Goal: Information Seeking & Learning: Learn about a topic

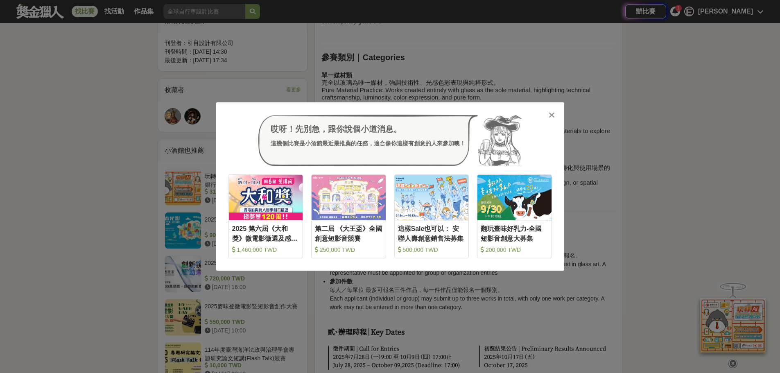
click at [551, 115] on icon at bounding box center [552, 115] width 6 height 8
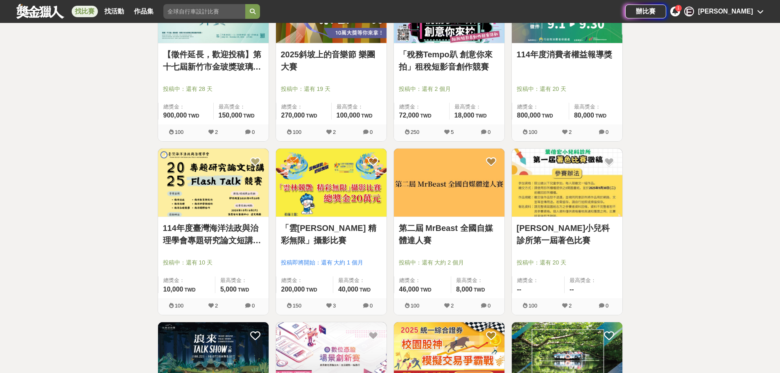
scroll to position [82, 0]
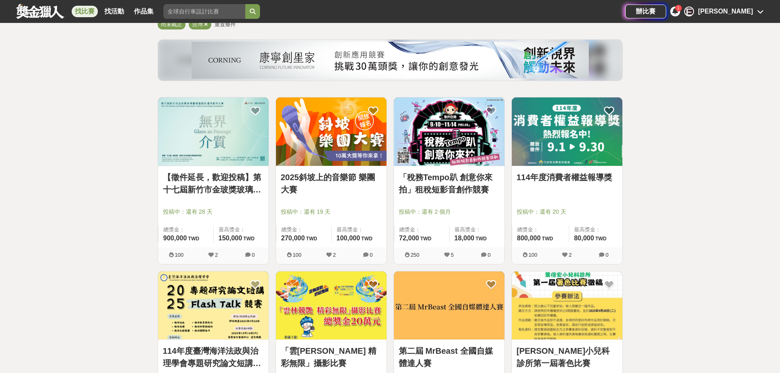
click at [416, 184] on link "「稅務Tempo趴 創意你來拍」租稅短影音創作競賽" at bounding box center [449, 183] width 101 height 25
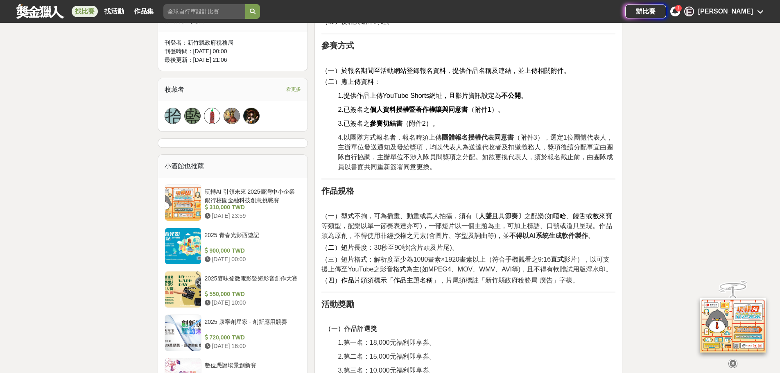
scroll to position [573, 0]
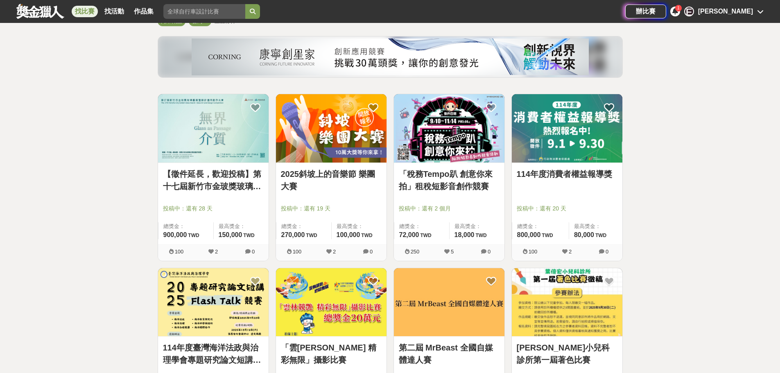
scroll to position [82, 0]
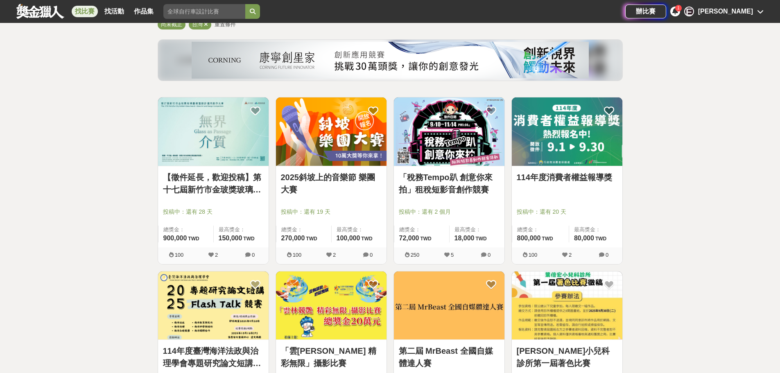
click at [566, 179] on link "114年度消費者權益報導獎" at bounding box center [567, 177] width 101 height 12
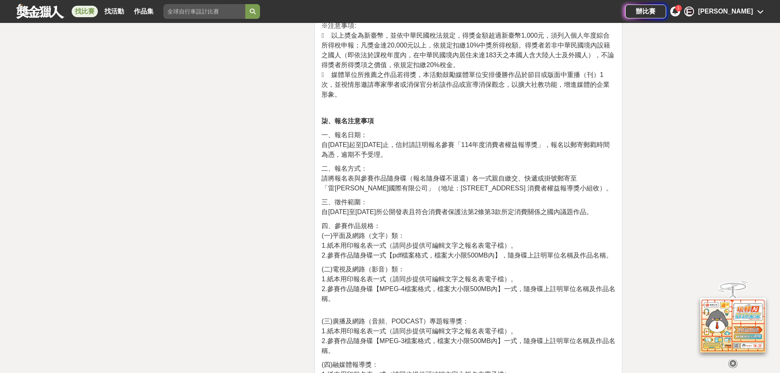
scroll to position [1924, 0]
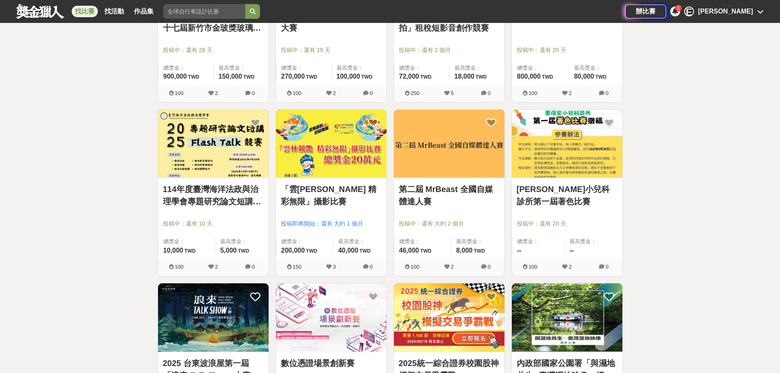
scroll to position [246, 0]
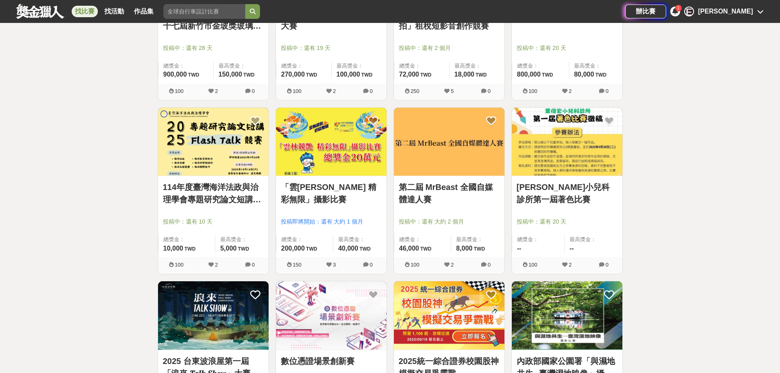
click at [425, 188] on link "第二屆 MrBeast 全國自媒體達人賽" at bounding box center [449, 193] width 101 height 25
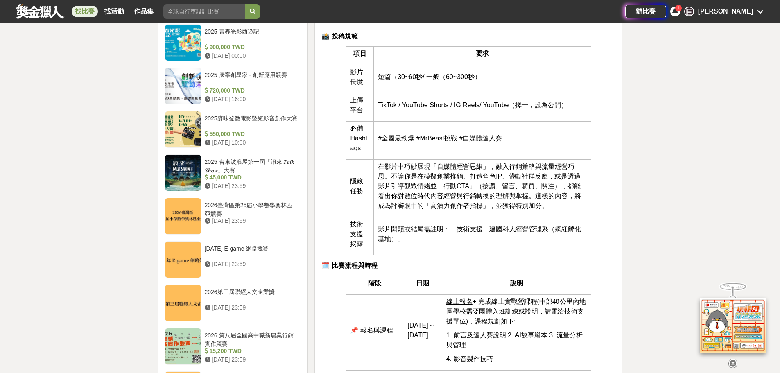
scroll to position [778, 0]
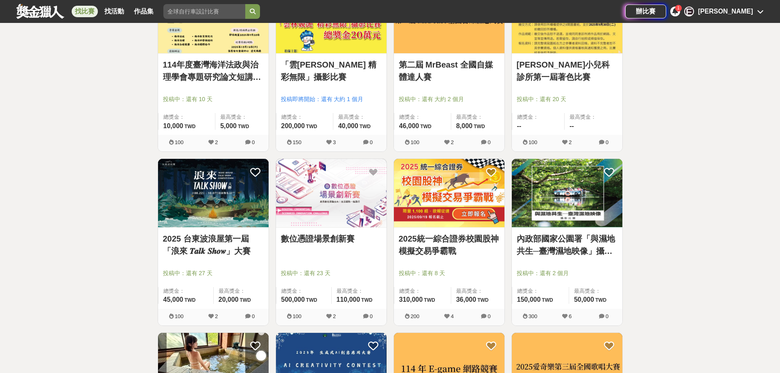
scroll to position [368, 0]
click at [208, 242] on link "2025 台東波浪屋第一屆「浪來 𝑻𝒂𝒍𝒌 𝑺𝒉𝒐𝒘」大賽" at bounding box center [213, 244] width 101 height 25
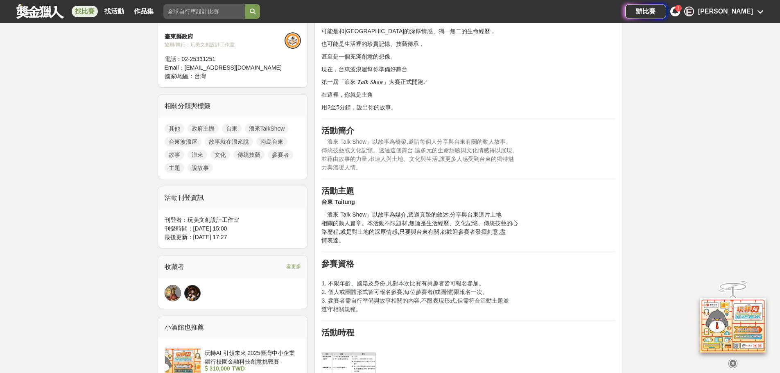
scroll to position [287, 0]
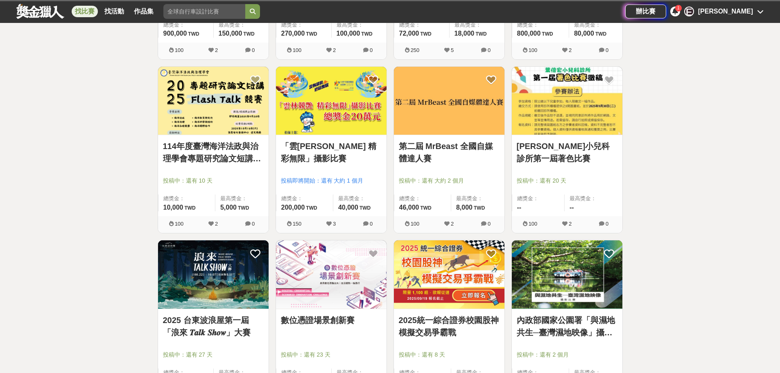
scroll to position [368, 0]
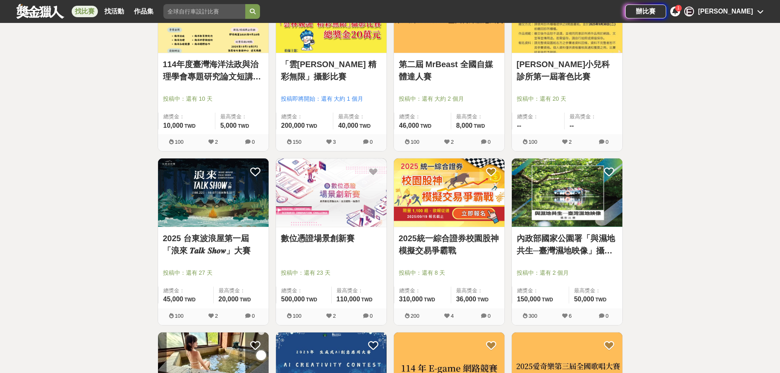
click at [354, 246] on div "數位憑證場景創新賽" at bounding box center [331, 243] width 101 height 22
click at [333, 237] on link "數位憑證場景創新賽" at bounding box center [331, 238] width 101 height 12
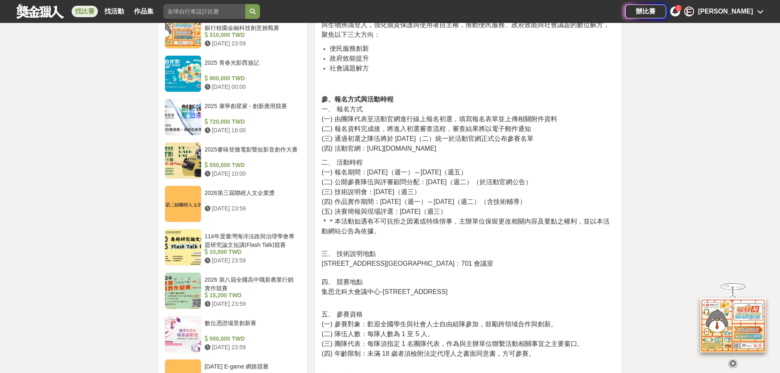
scroll to position [655, 0]
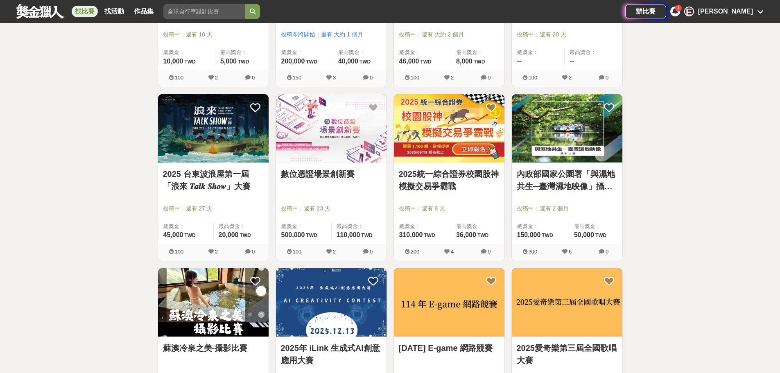
scroll to position [532, 0]
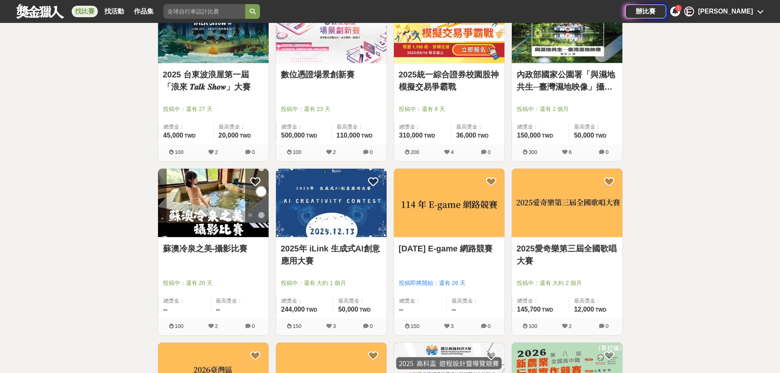
click at [298, 254] on link "2025年 iLink 生成式AI創意應用大賽" at bounding box center [331, 254] width 101 height 25
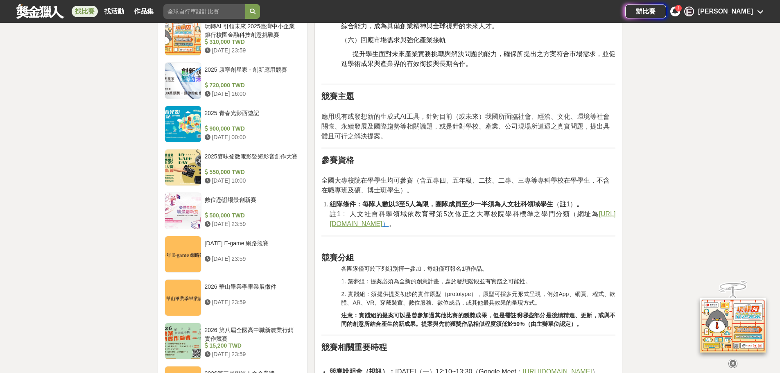
scroll to position [655, 0]
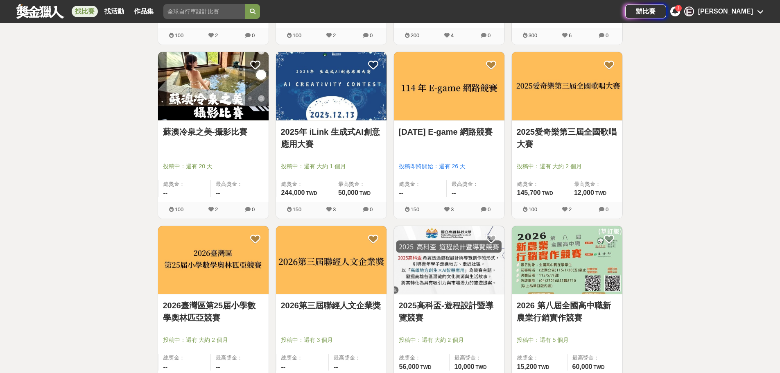
scroll to position [737, 0]
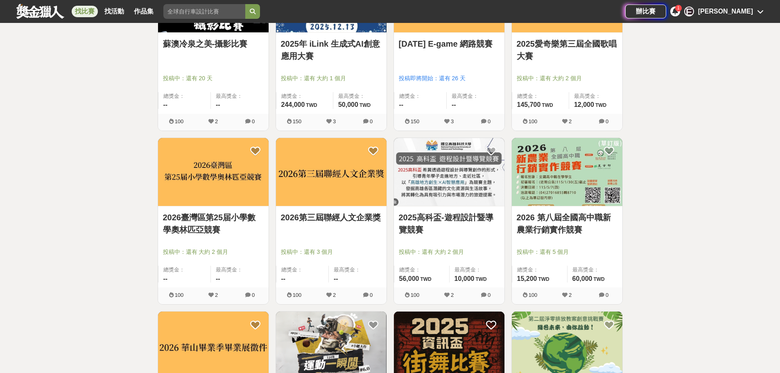
click at [325, 212] on link "2026第三屆聯經人文企業獎" at bounding box center [331, 217] width 101 height 12
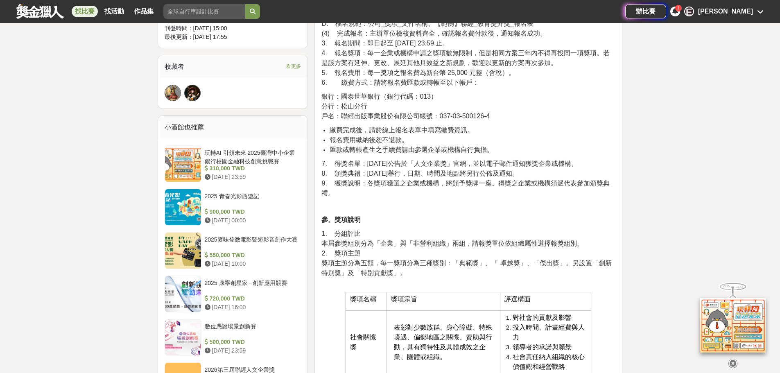
scroll to position [778, 0]
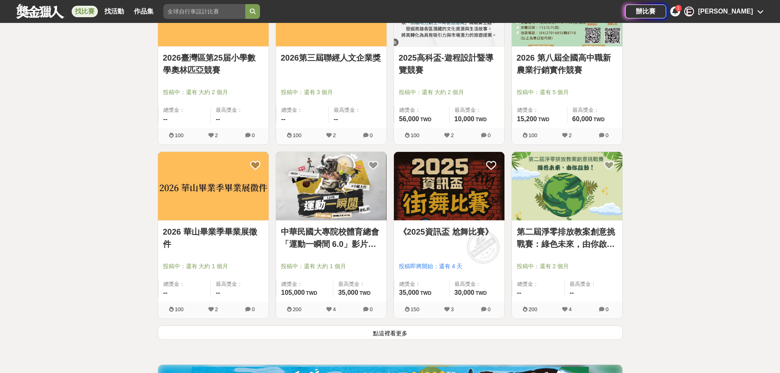
scroll to position [901, 0]
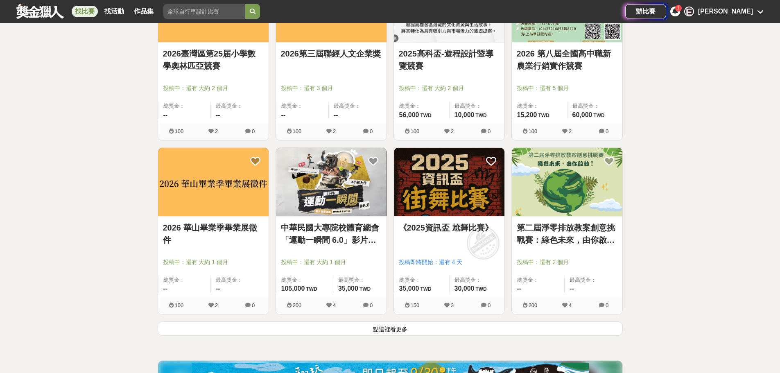
click at [344, 335] on button "點這裡看更多" at bounding box center [390, 328] width 465 height 14
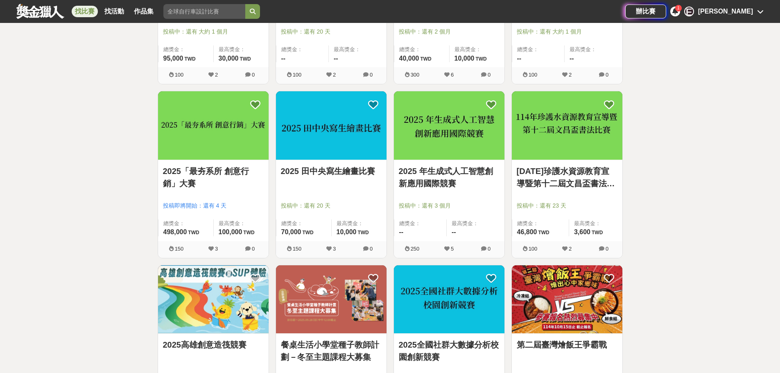
scroll to position [1474, 0]
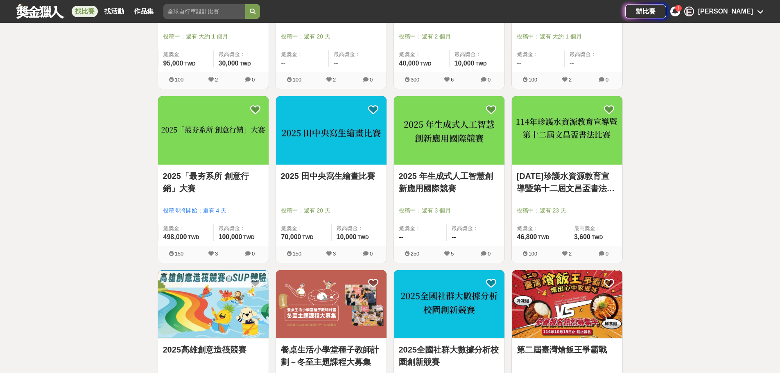
click at [238, 175] on link "2025「最夯系所 創意行銷」大賽" at bounding box center [213, 182] width 101 height 25
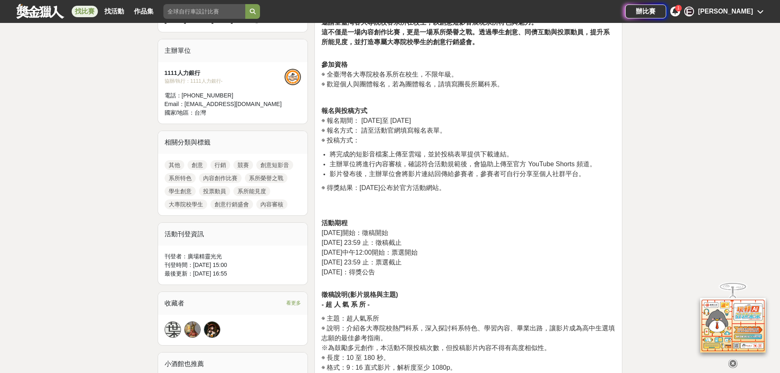
scroll to position [450, 0]
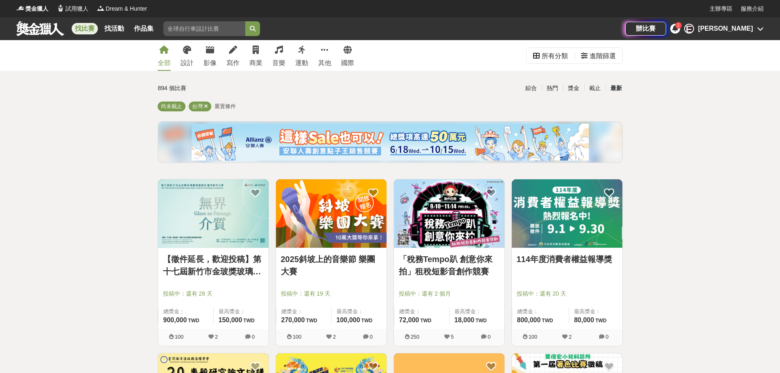
click at [678, 29] on icon at bounding box center [675, 28] width 6 height 7
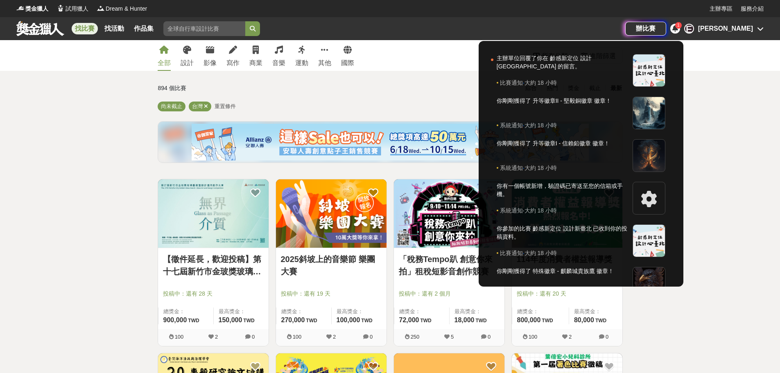
click at [712, 29] on div at bounding box center [390, 186] width 780 height 373
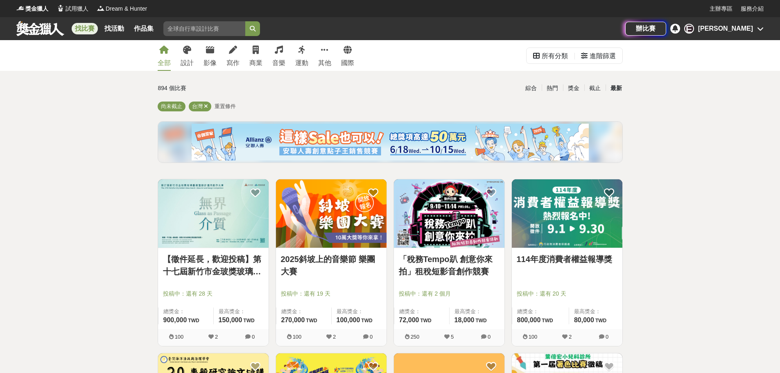
drag, startPoint x: 751, startPoint y: 0, endPoint x: 737, endPoint y: 17, distance: 21.5
click at [751, 4] on div "主辦專區 服務介紹" at bounding box center [736, 8] width 54 height 17
click at [737, 38] on div "辦比賽 E Emma Huang" at bounding box center [694, 28] width 138 height 23
click at [736, 23] on div "辦比賽 E Emma Huang" at bounding box center [694, 28] width 138 height 23
drag, startPoint x: 741, startPoint y: 43, endPoint x: 741, endPoint y: 28, distance: 15.2
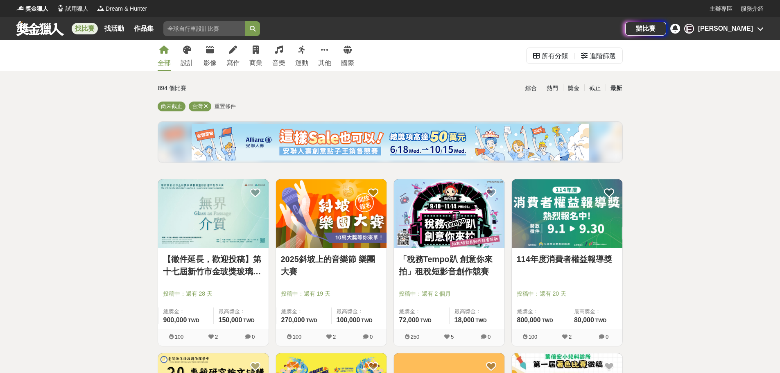
click at [741, 41] on div "全部 設計 影像 寫作 商業 音樂 運動 其他 國際 所有分類 進階篩選" at bounding box center [390, 55] width 780 height 31
click at [741, 27] on div "[PERSON_NAME]" at bounding box center [725, 29] width 55 height 10
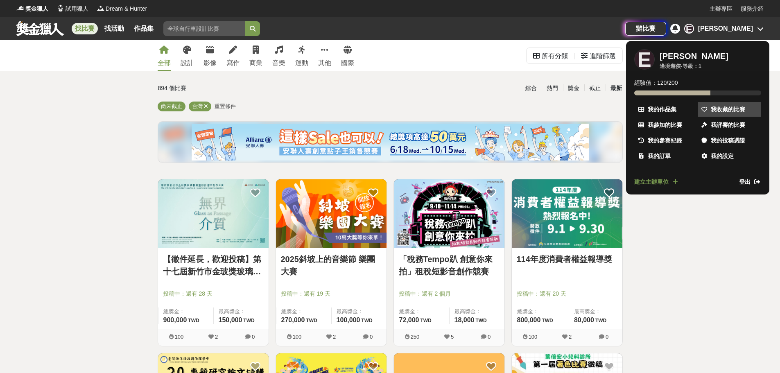
click at [727, 109] on span "我收藏的比賽" at bounding box center [728, 109] width 34 height 9
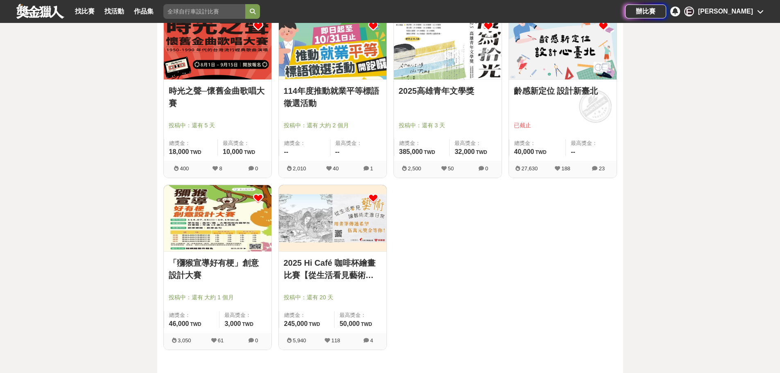
scroll to position [287, 0]
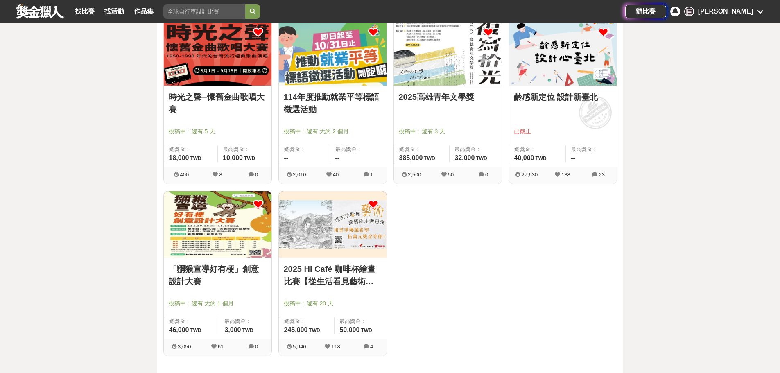
click at [183, 278] on link "「獼猴宣導好有梗」創意設計大賽" at bounding box center [218, 275] width 98 height 25
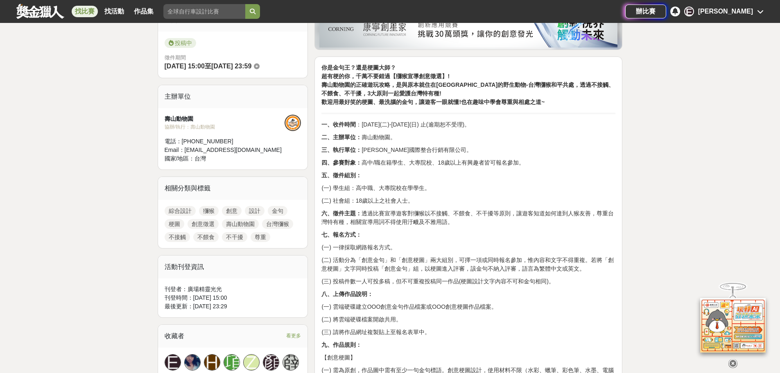
scroll to position [205, 0]
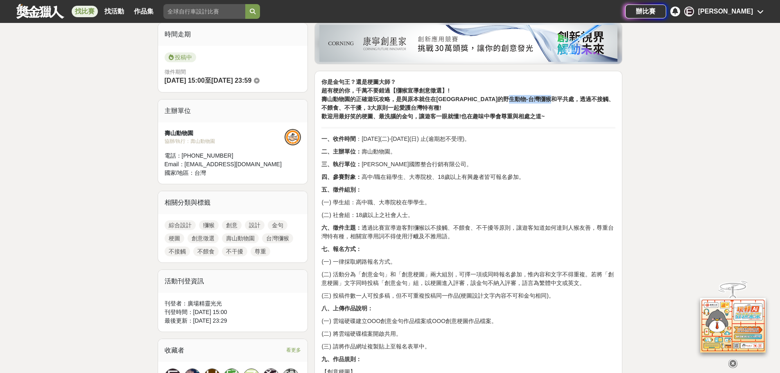
drag, startPoint x: 542, startPoint y: 100, endPoint x: 596, endPoint y: 95, distance: 53.9
click at [595, 96] on strong "壽山動物園的正確遊玩攻略，是與原本就住在壽山的野生動物-台灣獼猴和平共處，透過不接觸、不餵食、不干擾，3大原則一起愛護台灣特有種!" at bounding box center [467, 103] width 292 height 15
click at [593, 102] on strong "壽山動物園的正確遊玩攻略，是與原本就住在壽山的野生動物-台灣獼猴和平共處，透過不接觸、不餵食、不干擾，3大原則一起愛護台灣特有種!" at bounding box center [467, 103] width 292 height 15
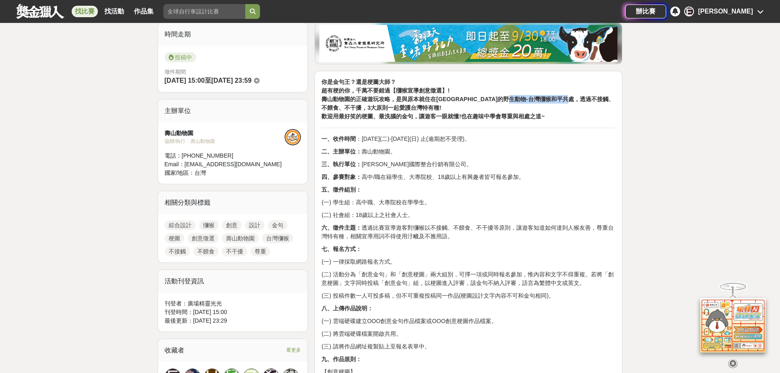
drag, startPoint x: 544, startPoint y: 99, endPoint x: 603, endPoint y: 102, distance: 59.9
click at [603, 102] on strong "壽山動物園的正確遊玩攻略，是與原本就住在壽山的野生動物-台灣獼猴和平共處，透過不接觸、不餵食、不干擾，3大原則一起愛護台灣特有種!" at bounding box center [467, 103] width 292 height 15
drag, startPoint x: 597, startPoint y: 104, endPoint x: 544, endPoint y: 99, distance: 53.4
click at [544, 99] on strong "壽山動物園的正確遊玩攻略，是與原本就住在壽山的野生動物-台灣獼猴和平共處，透過不接觸、不餵食、不干擾，3大原則一起愛護台灣特有種!" at bounding box center [467, 103] width 292 height 15
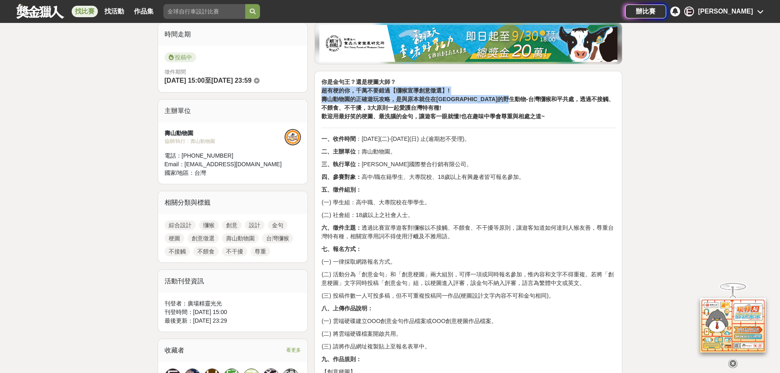
drag, startPoint x: 539, startPoint y: 99, endPoint x: 602, endPoint y: 95, distance: 62.8
click at [606, 96] on strong "壽山動物園的正確遊玩攻略，是與原本就住在壽山的野生動物-台灣獼猴和平共處，透過不接觸、不餵食、不干擾，3大原則一起愛護台灣特有種!" at bounding box center [467, 103] width 292 height 15
click at [584, 100] on strong "壽山動物園的正確遊玩攻略，是與原本就住在壽山的野生動物-台灣獼猴和平共處，透過不接觸、不餵食、不干擾，3大原則一起愛護台灣特有種!" at bounding box center [467, 103] width 292 height 15
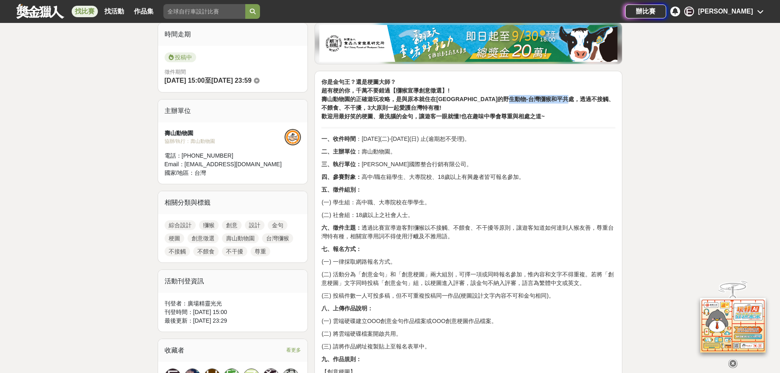
drag, startPoint x: 543, startPoint y: 99, endPoint x: 602, endPoint y: 96, distance: 59.5
click at [602, 96] on strong "壽山動物園的正確遊玩攻略，是與原本就住在壽山的野生動物-台灣獼猴和平共處，透過不接觸、不餵食、不干擾，3大原則一起愛護台灣特有種!" at bounding box center [467, 103] width 292 height 15
copy strong "不接觸、不餵食、不干擾"
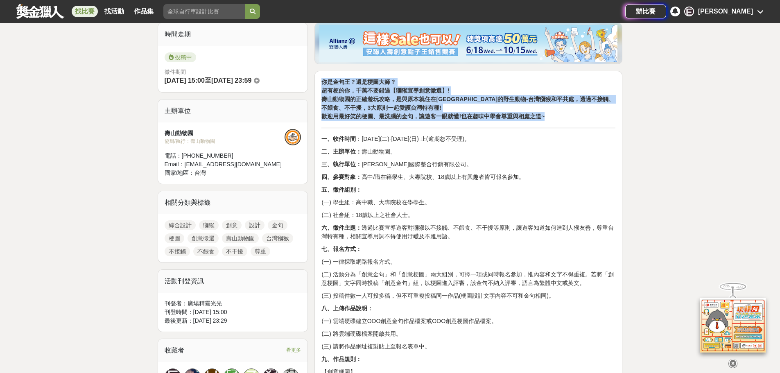
drag, startPoint x: 322, startPoint y: 81, endPoint x: 559, endPoint y: 115, distance: 239.4
click at [559, 115] on p "你是金句王？還是梗圖大師？ 超有梗的你，千萬不要錯過【獼猴宣導創意徵選】! 壽山動物園的正確遊玩攻略，是與原本就住在壽山的野生動物-台灣獼猴和平共處，透過不接…" at bounding box center [468, 99] width 294 height 43
copy p "你是金句王？還是梗圖大師？ 超有梗的你，千萬不要錯過【獼猴宣導創意徵選】! 壽山動物園的正確遊玩攻略，是與原本就住在壽山的野生動物-台灣獼猴和平共處，透過不接…"
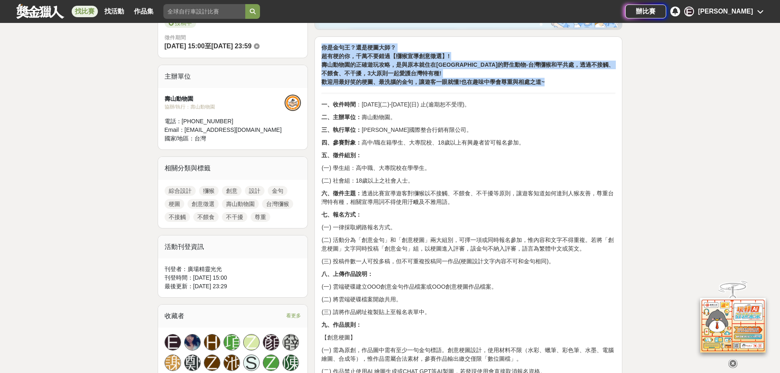
scroll to position [287, 0]
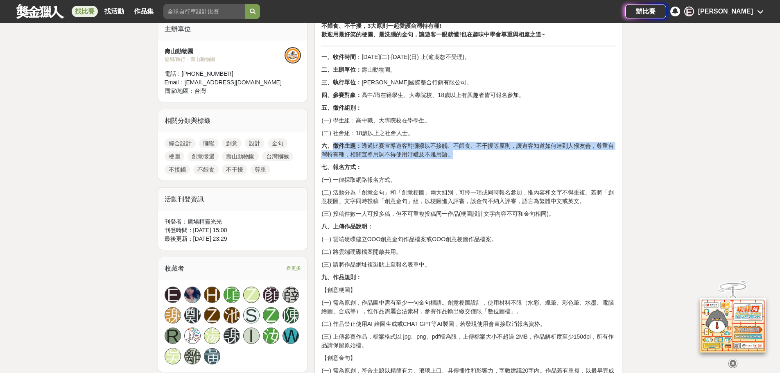
drag, startPoint x: 333, startPoint y: 146, endPoint x: 468, endPoint y: 151, distance: 134.8
click at [468, 151] on p "六、徵件主題： 透過比賽宣導遊客對獼猴以不接觸、不餵食、不干擾等原則，讓遊客知道如何達到人猴友善，尊重台灣特有種，相關宣導用詞不得使用汙衊及不雅用語。" at bounding box center [468, 150] width 294 height 17
copy p "徵件主題： 透過比賽宣導遊客對獼猴以不接觸、不餵食、不干擾等原則，讓遊客知道如何達到人猴友善，尊重台灣特有種，相關宣導用詞不得使用汙衊及不雅用語。"
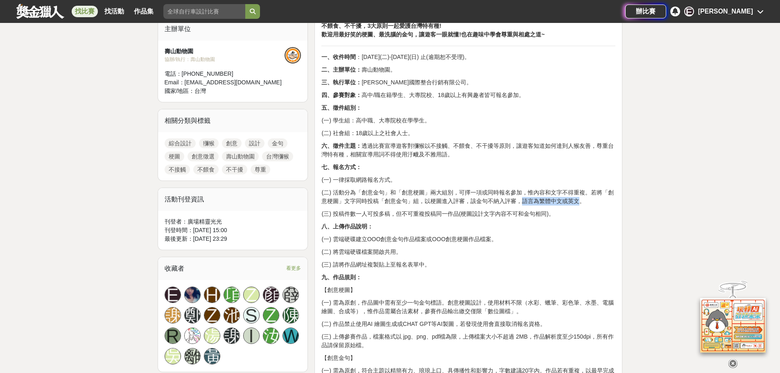
drag, startPoint x: 522, startPoint y: 200, endPoint x: 578, endPoint y: 198, distance: 56.9
click at [578, 198] on p "(二) 活動分為「創意金句」和「創意梗圖」兩大組別，可擇一項或同時報名參加，惟內容和文字不得重複。若將「創意梗圖」文字同時投稿「創意金句」組，以梗圖進入評審，…" at bounding box center [468, 196] width 294 height 17
copy p "語言為繁體中文或英文"
click at [443, 154] on p "六、徵件主題： 透過比賽宣導遊客對獼猴以不接觸、不餵食、不干擾等原則，讓遊客知道如何達到人猴友善，尊重台灣特有種，相關宣導用詞不得使用汙衊及不雅用語。" at bounding box center [468, 150] width 294 height 17
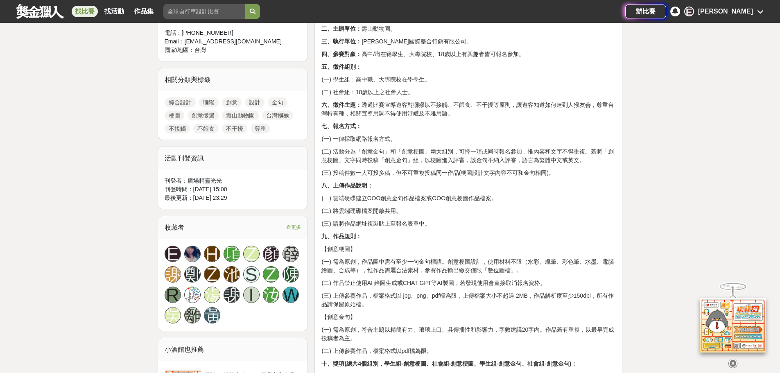
scroll to position [450, 0]
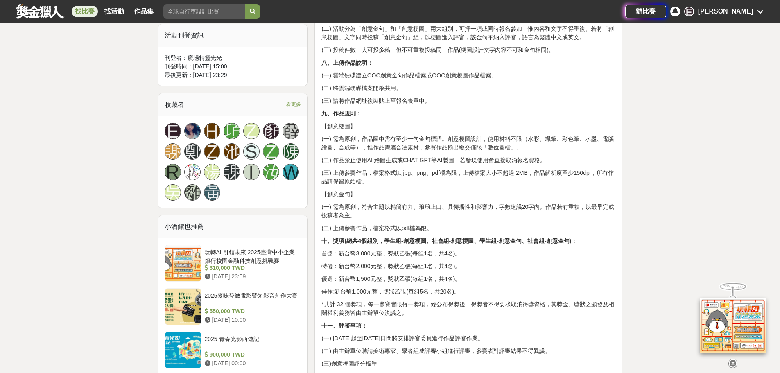
click at [742, 9] on div "[PERSON_NAME]" at bounding box center [725, 12] width 55 height 10
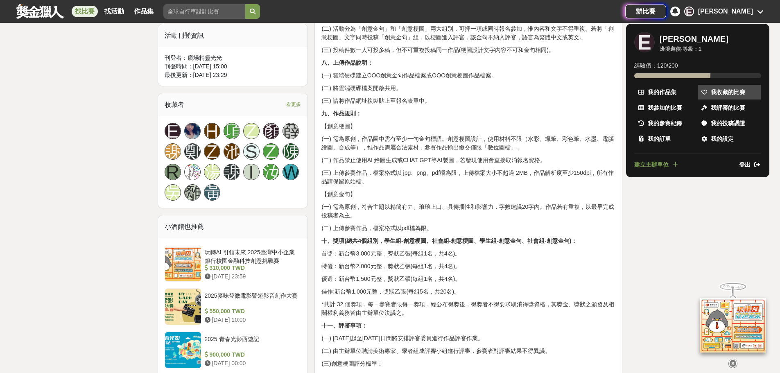
click at [721, 90] on span "我收藏的比賽" at bounding box center [728, 92] width 34 height 9
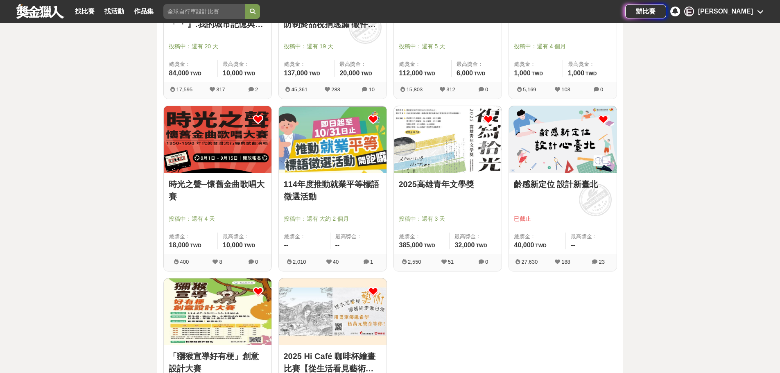
scroll to position [205, 0]
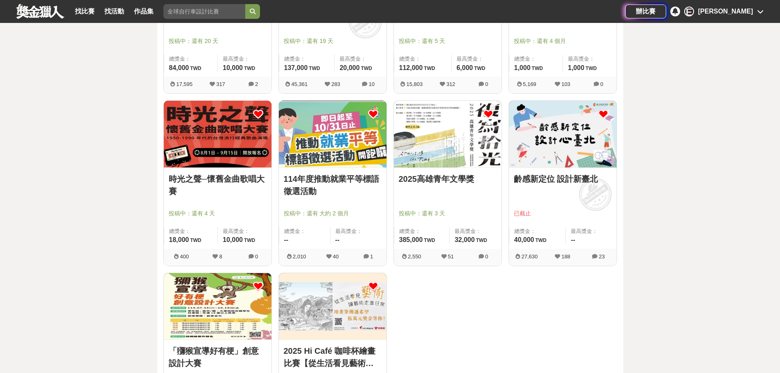
click at [309, 190] on link "114年度推動就業平等標語徵選活動" at bounding box center [333, 185] width 98 height 25
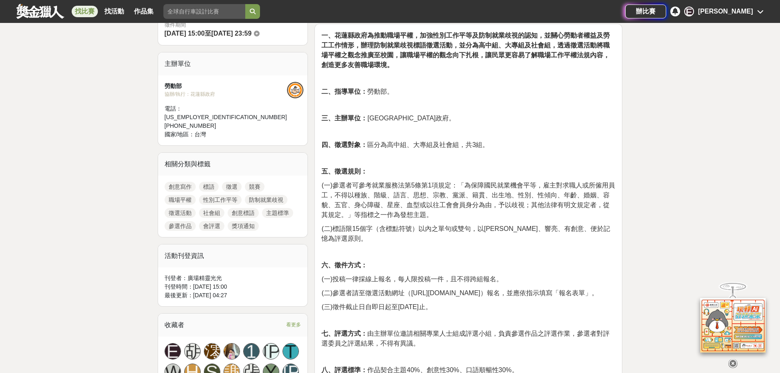
scroll to position [82, 0]
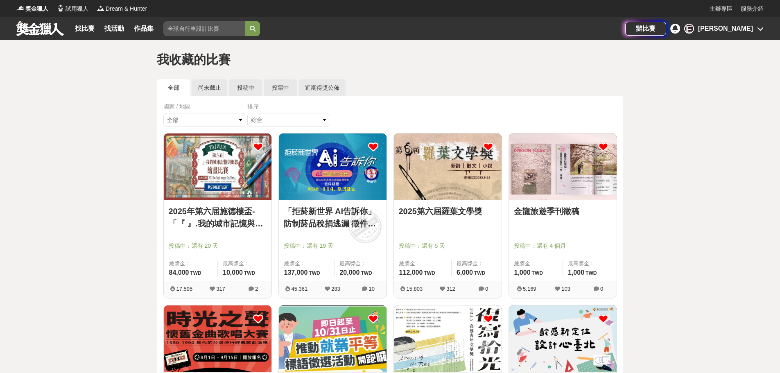
click at [334, 211] on link "「拒菸新世界 AI告訴你」防制菸品稅捐逃漏 徵件比賽" at bounding box center [333, 217] width 98 height 25
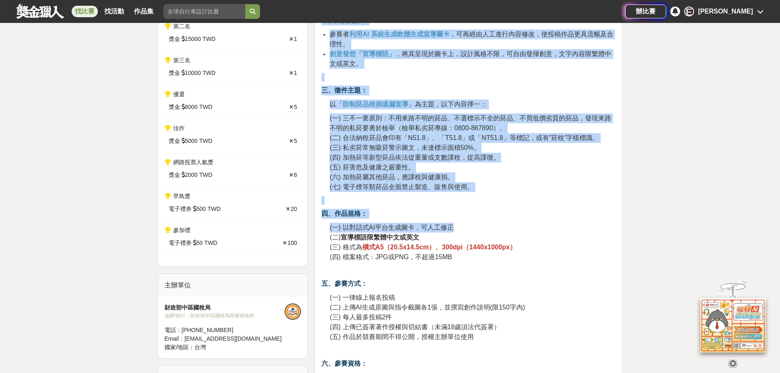
scroll to position [409, 0]
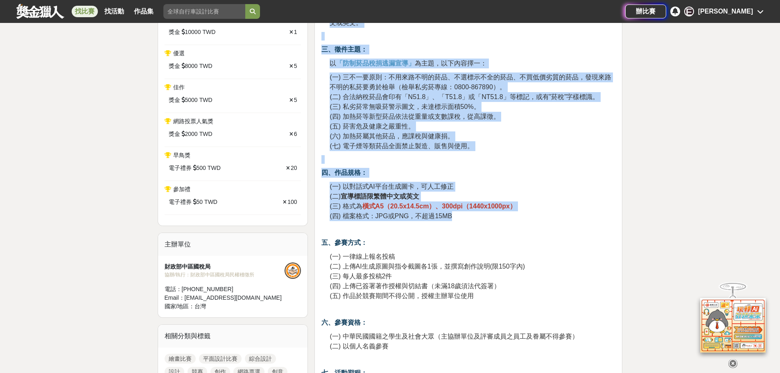
drag, startPoint x: 336, startPoint y: 82, endPoint x: 483, endPoint y: 217, distance: 199.4
copy div "拒菸新世界 AI告訴你」暨防制菸品稅捐逃漏宣導活動 AI生圖徵件比賽 一、前言： 藉由辦理以防制菸品稅捐逃漏宣導為主題之 AI生圖徵件 比賽，鼓勵民眾學習運用…"
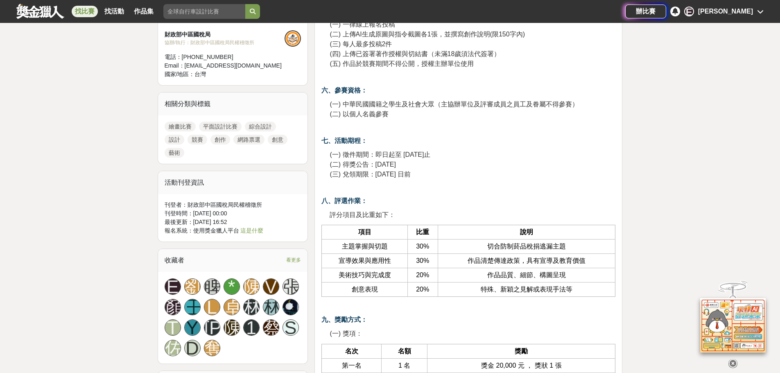
scroll to position [696, 0]
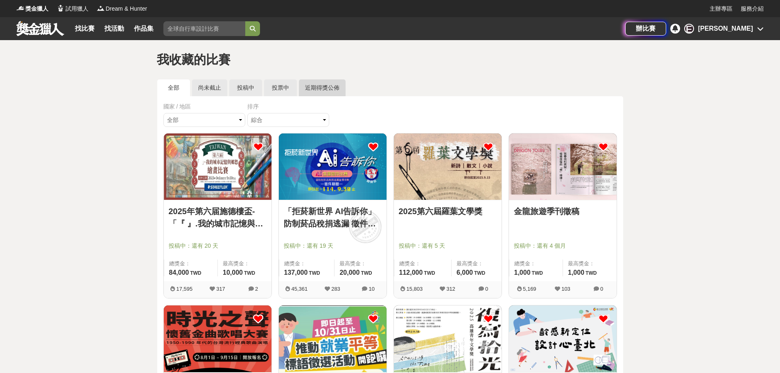
click at [330, 89] on link "近期得獎公佈" at bounding box center [322, 87] width 47 height 17
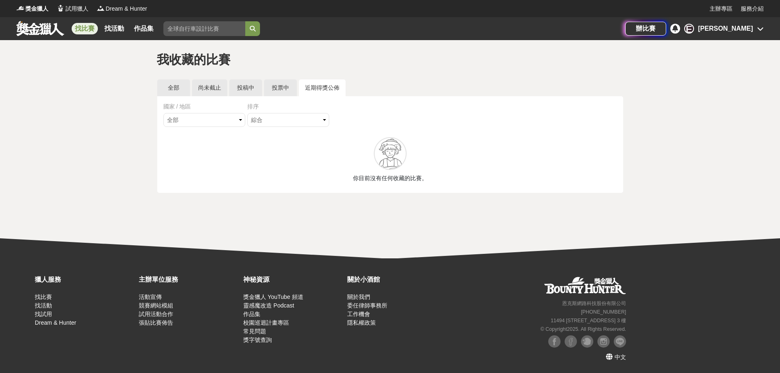
click at [84, 29] on link "找比賽" at bounding box center [85, 28] width 26 height 11
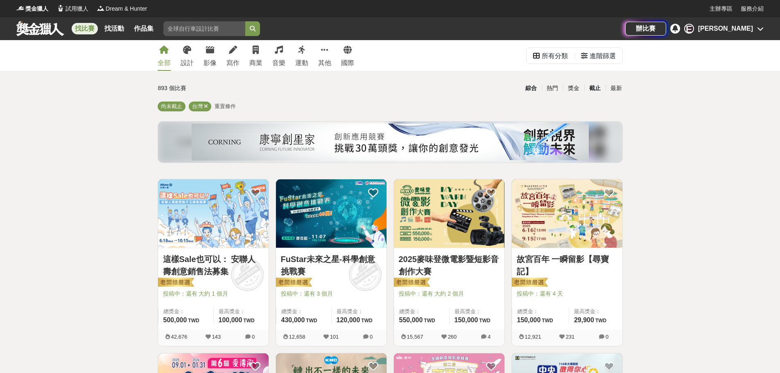
click at [595, 89] on div "截止" at bounding box center [594, 88] width 21 height 14
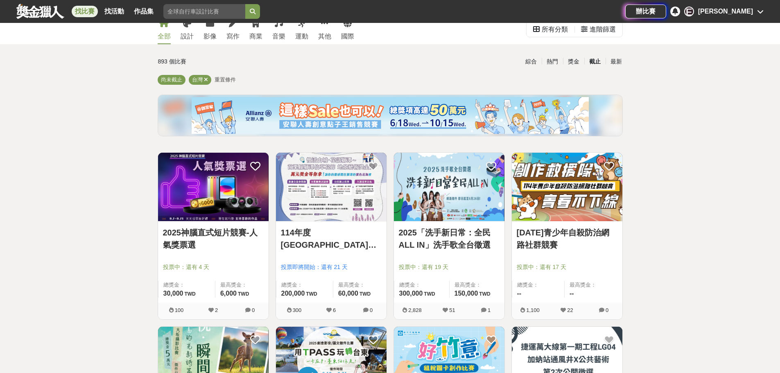
scroll to position [41, 0]
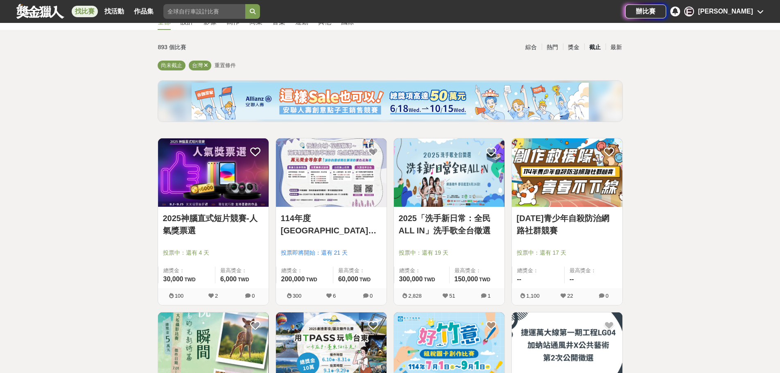
click at [540, 232] on link "114年青少年自殺防治網路社群競賽" at bounding box center [567, 224] width 101 height 25
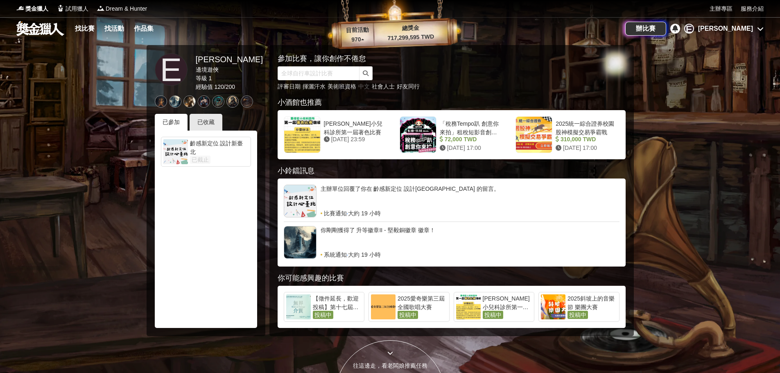
click at [365, 88] on link "中文" at bounding box center [363, 86] width 11 height 7
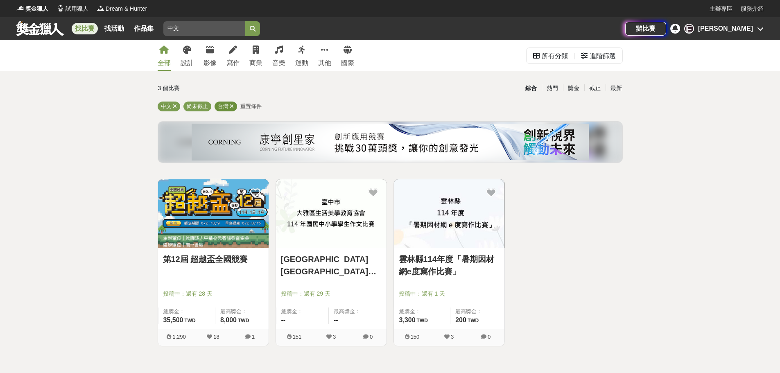
click at [230, 103] on span at bounding box center [232, 106] width 4 height 6
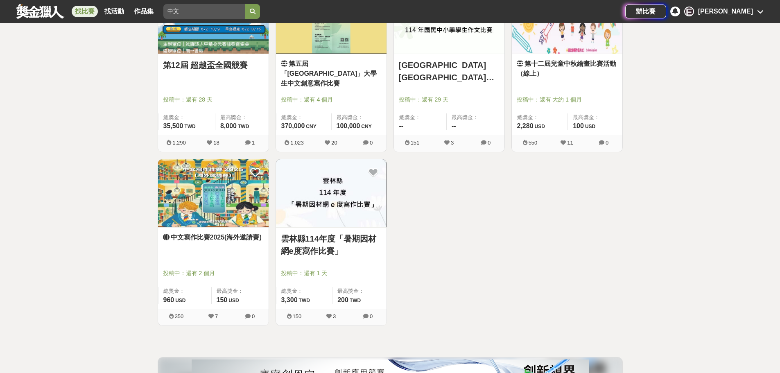
scroll to position [205, 0]
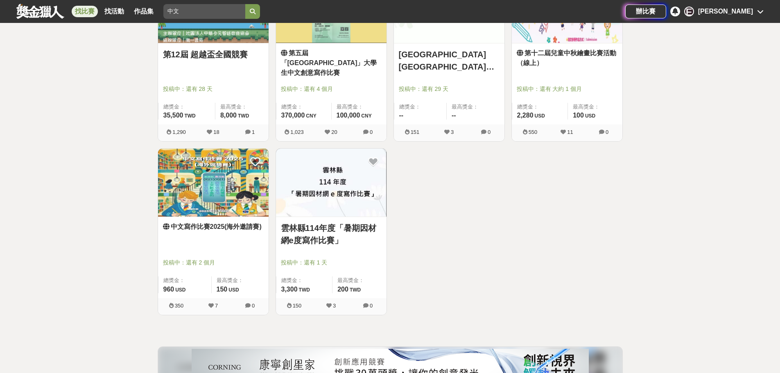
click at [194, 228] on link "中文寫作比賽2025(海外邀請賽)" at bounding box center [213, 227] width 101 height 10
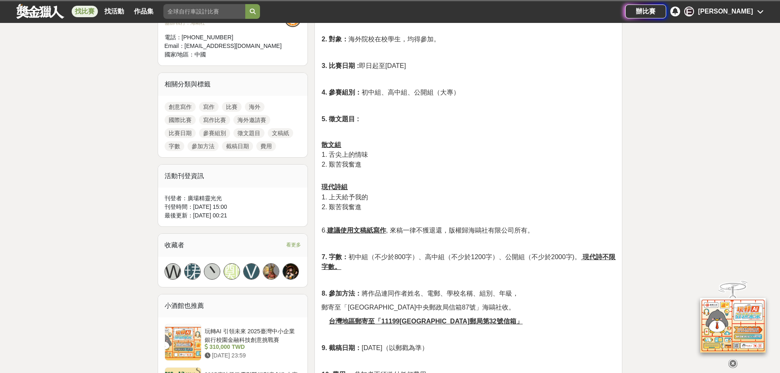
scroll to position [368, 0]
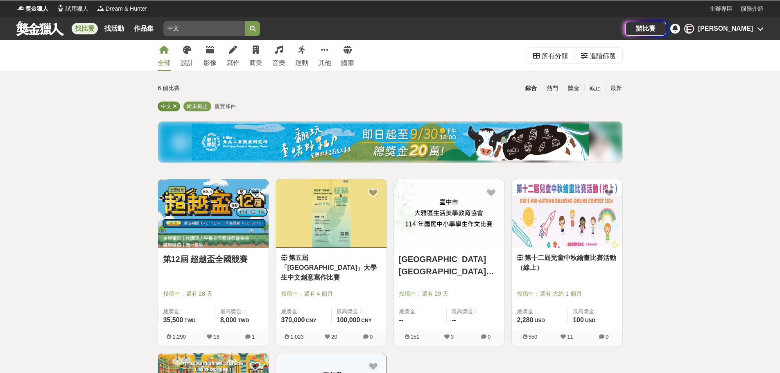
click at [176, 106] on icon at bounding box center [175, 106] width 4 height 5
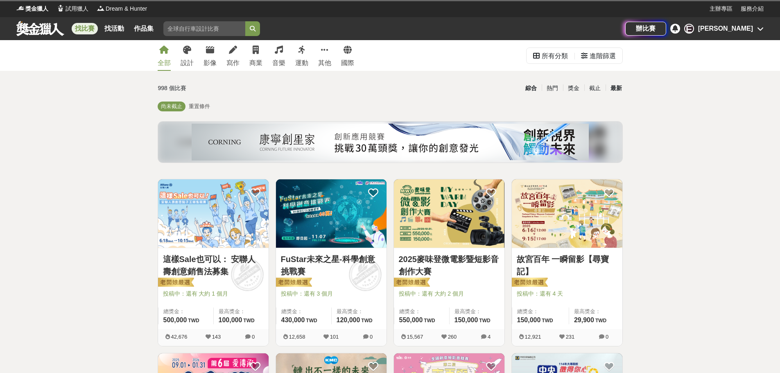
click at [620, 85] on div "最新" at bounding box center [615, 88] width 21 height 14
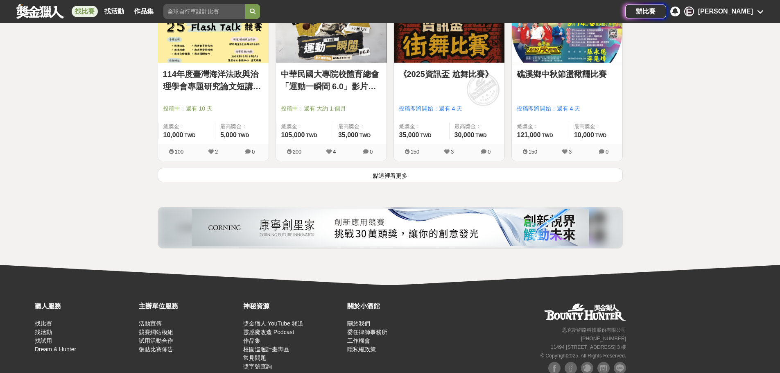
scroll to position [1081, 0]
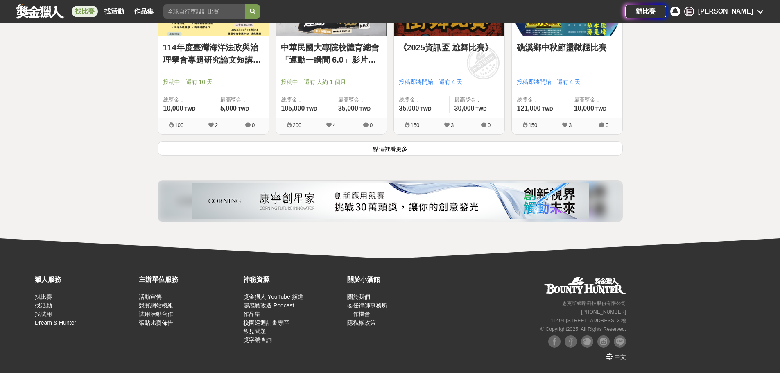
click at [310, 155] on button "點這裡看更多" at bounding box center [390, 148] width 465 height 14
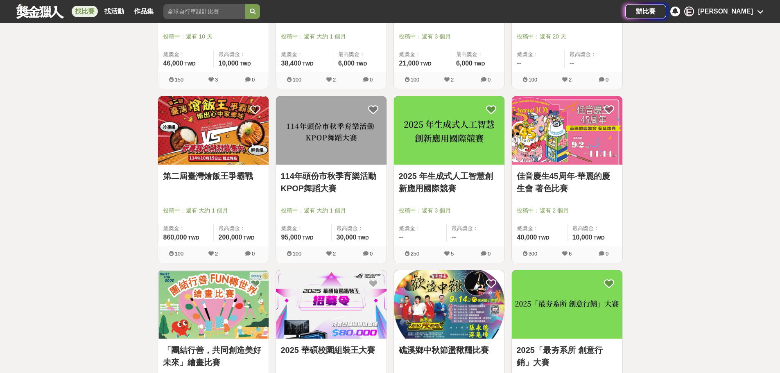
scroll to position [1286, 0]
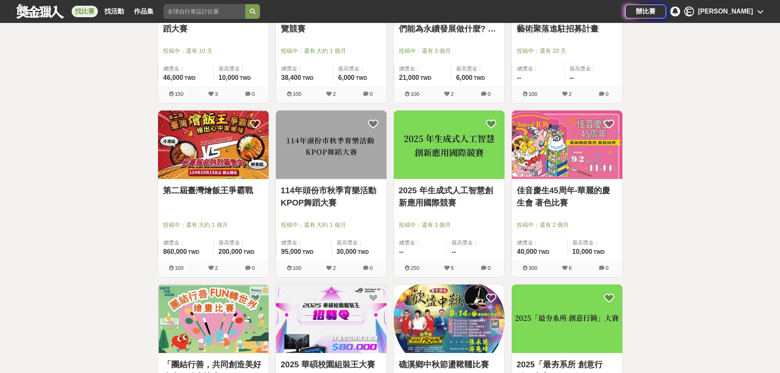
click at [445, 199] on link "2025 年生成式人工智慧創新應用國際競賽" at bounding box center [449, 196] width 101 height 25
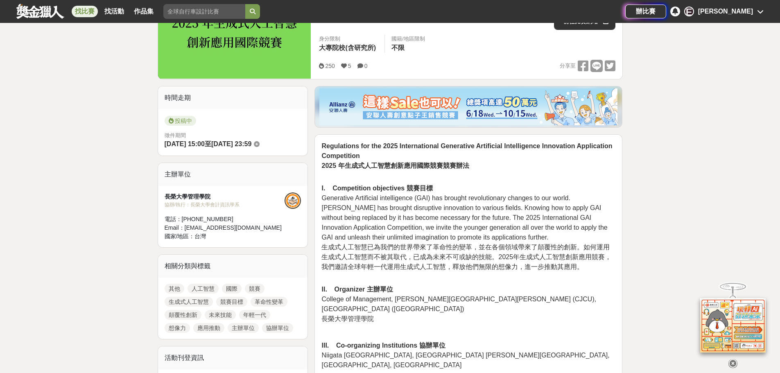
scroll to position [368, 0]
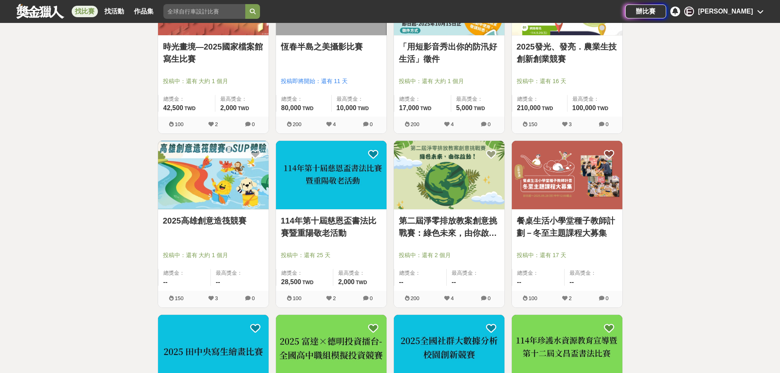
scroll to position [1981, 0]
